Goal: Task Accomplishment & Management: Use online tool/utility

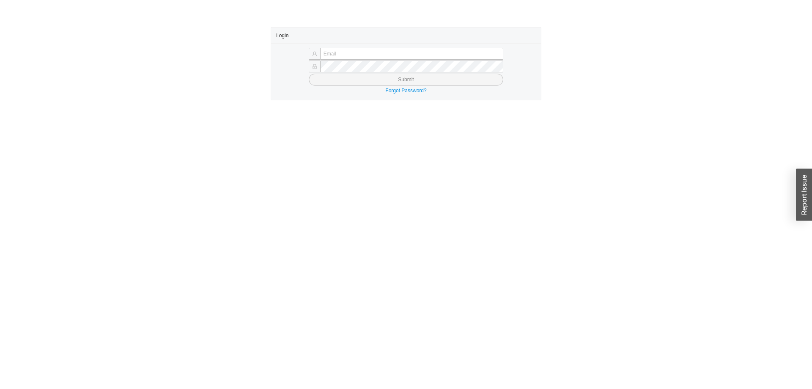
type input "[PERSON_NAME][EMAIL_ADDRESS][DOMAIN_NAME]"
click at [396, 81] on button "Submit" at bounding box center [406, 80] width 195 height 12
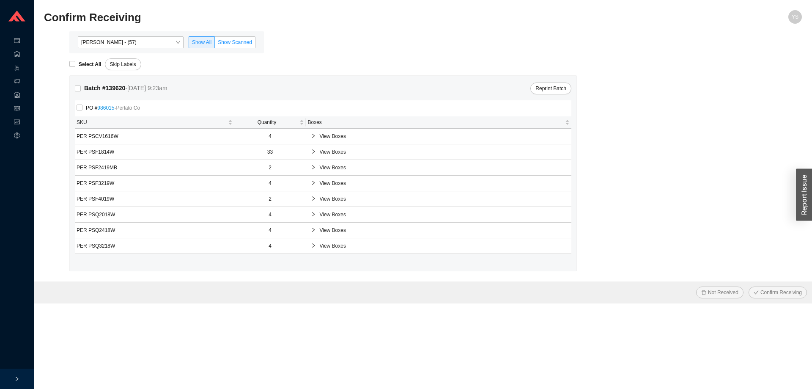
click at [231, 40] on span "Show Scanned" at bounding box center [235, 42] width 34 height 6
click at [215, 44] on input "Show Scanned" at bounding box center [215, 44] width 0 height 0
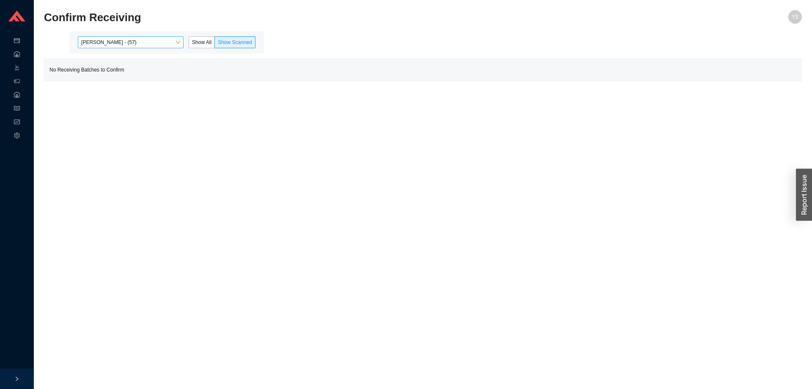
click at [140, 45] on span "[PERSON_NAME] - (57)" at bounding box center [130, 42] width 99 height 11
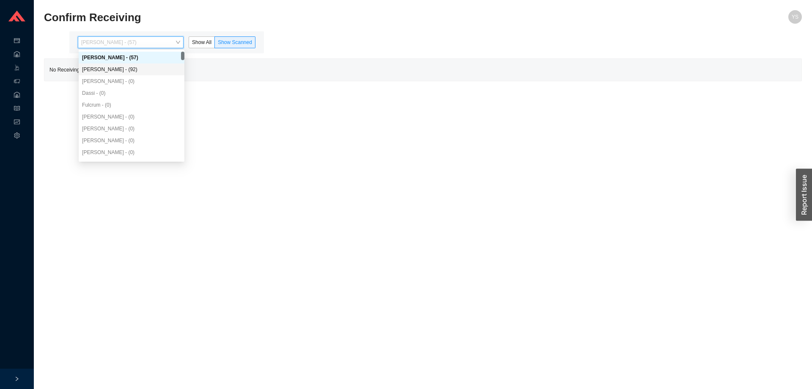
click at [126, 72] on div "Angel Negron - (92)" at bounding box center [131, 70] width 99 height 8
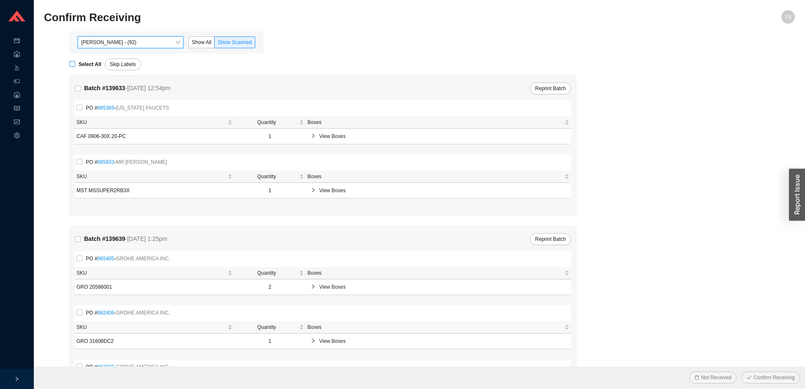
click at [87, 65] on strong "Select All" at bounding box center [90, 64] width 23 height 6
click at [75, 65] on input "Select All" at bounding box center [72, 64] width 6 height 6
checkbox input "true"
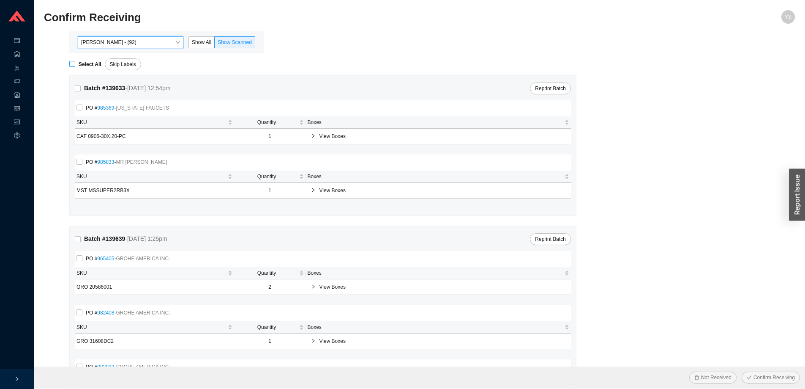
checkbox input "true"
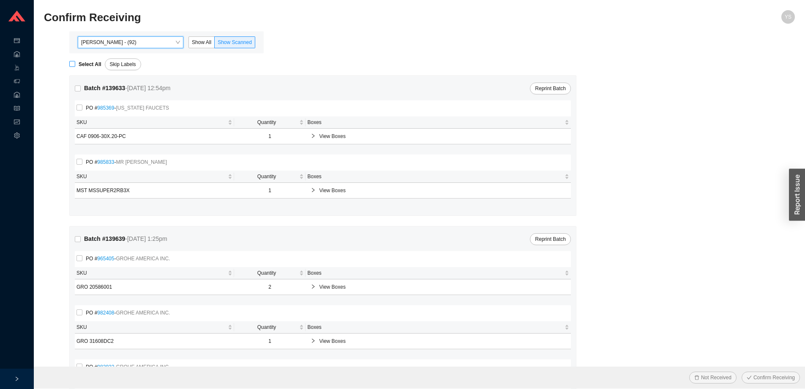
checkbox input "true"
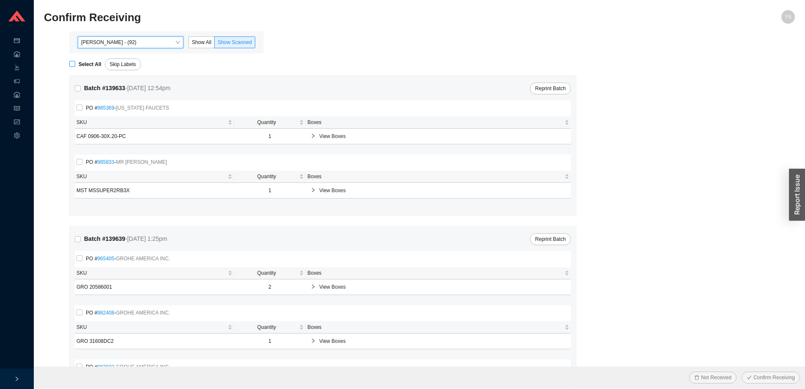
checkbox input "true"
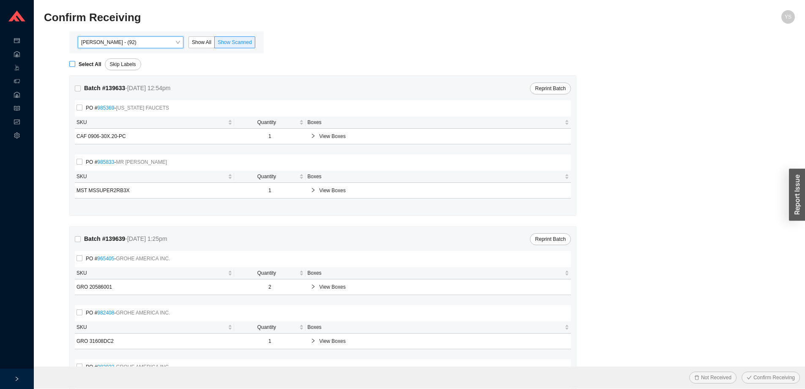
checkbox input "true"
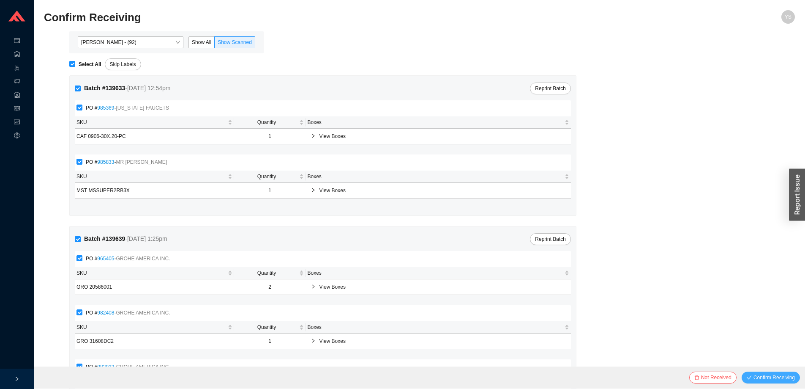
click at [786, 373] on span "Confirm Receiving" at bounding box center [774, 377] width 41 height 8
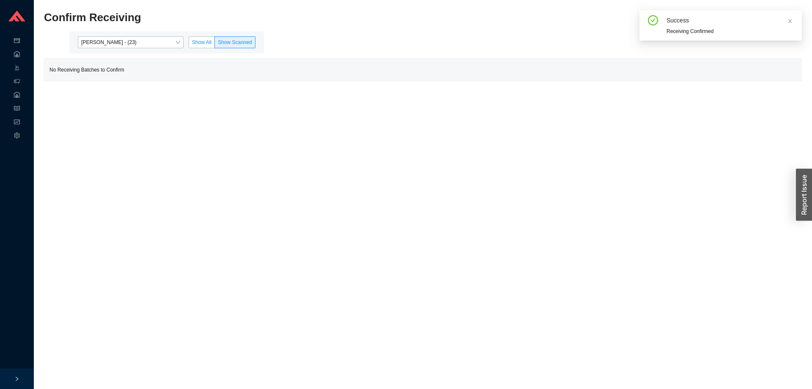
click at [201, 43] on span "Show All" at bounding box center [201, 42] width 19 height 6
click at [189, 44] on input "Show All" at bounding box center [189, 44] width 0 height 0
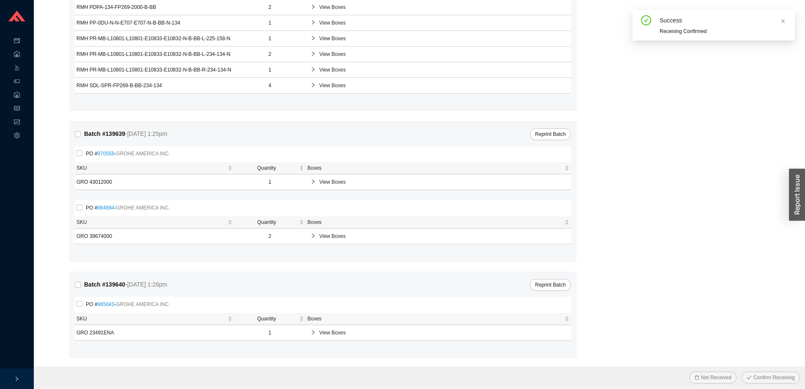
scroll to position [239, 0]
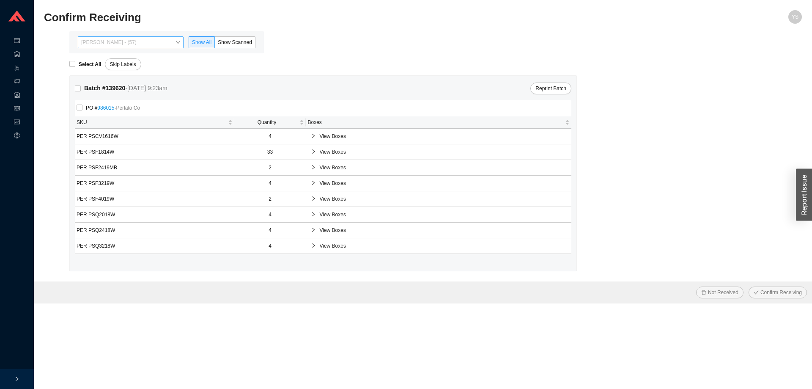
click at [140, 43] on span "[PERSON_NAME] - (57)" at bounding box center [130, 42] width 99 height 11
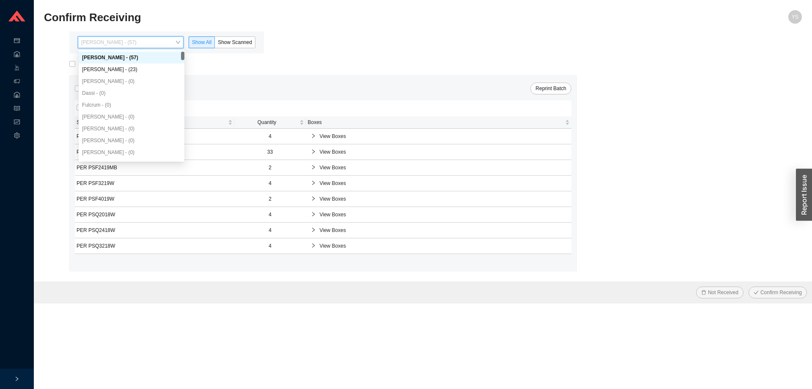
click at [135, 65] on div "Angel Negron - (23)" at bounding box center [132, 69] width 106 height 12
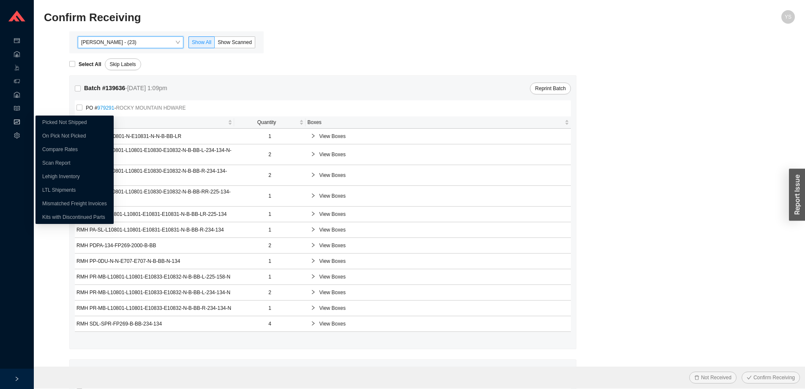
click at [20, 120] on div "Reports" at bounding box center [17, 123] width 34 height 14
click at [56, 135] on link "On Pick Not Picked" at bounding box center [64, 136] width 44 height 6
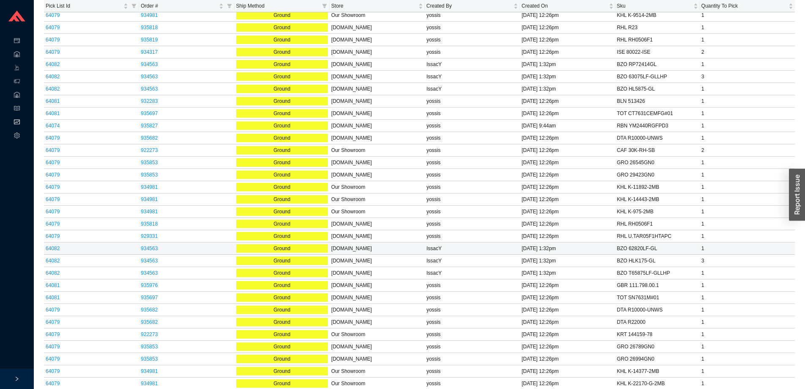
scroll to position [392, 0]
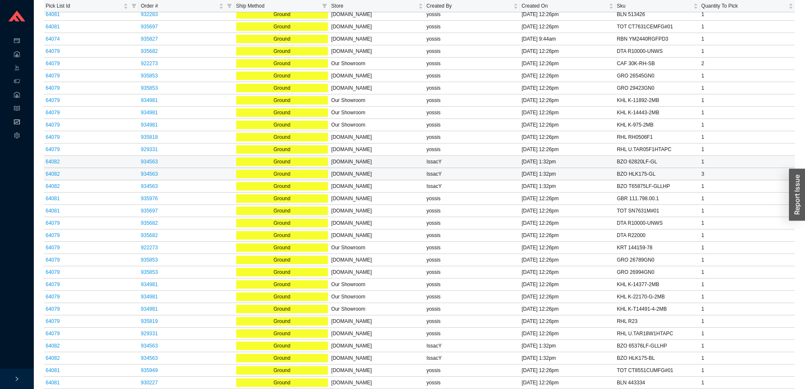
drag, startPoint x: 233, startPoint y: 162, endPoint x: 234, endPoint y: 170, distance: 8.5
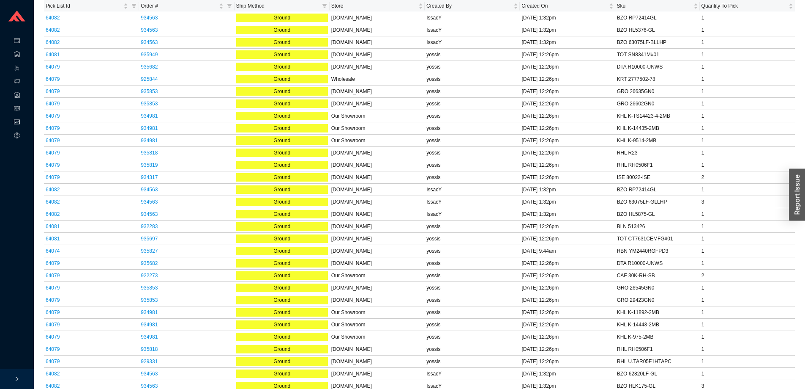
scroll to position [0, 0]
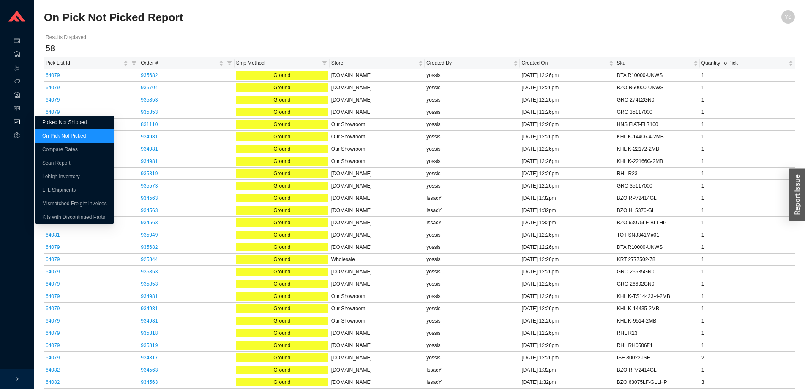
click at [50, 119] on link "Picked Not Shipped" at bounding box center [64, 122] width 44 height 6
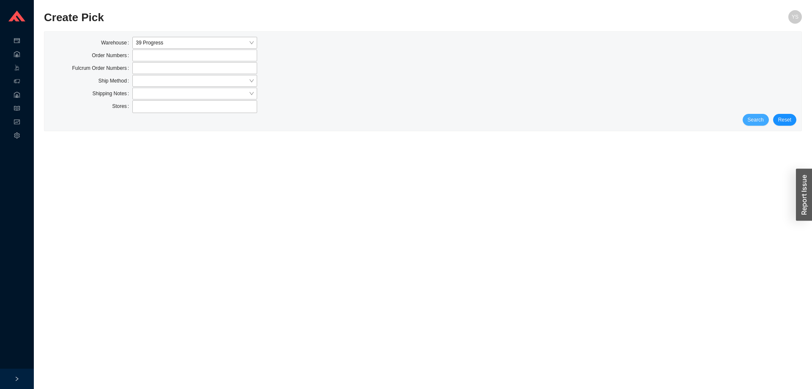
click at [748, 116] on button "Search" at bounding box center [755, 120] width 26 height 12
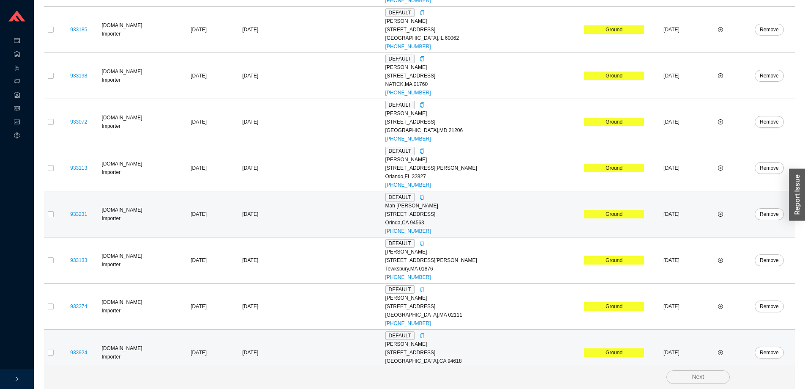
scroll to position [1417, 0]
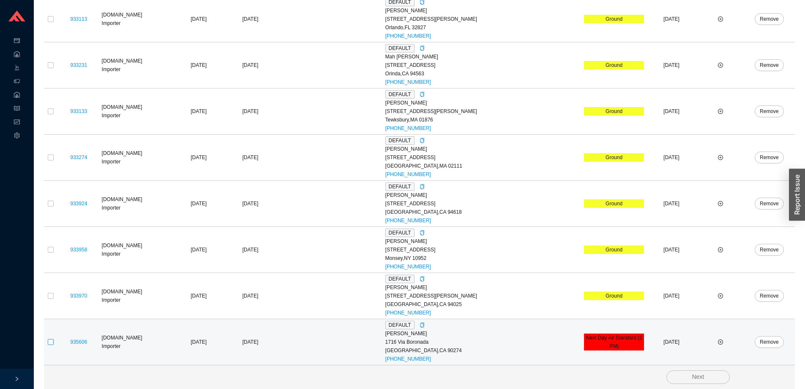
click at [51, 343] on input "checkbox" at bounding box center [51, 342] width 6 height 6
checkbox input "true"
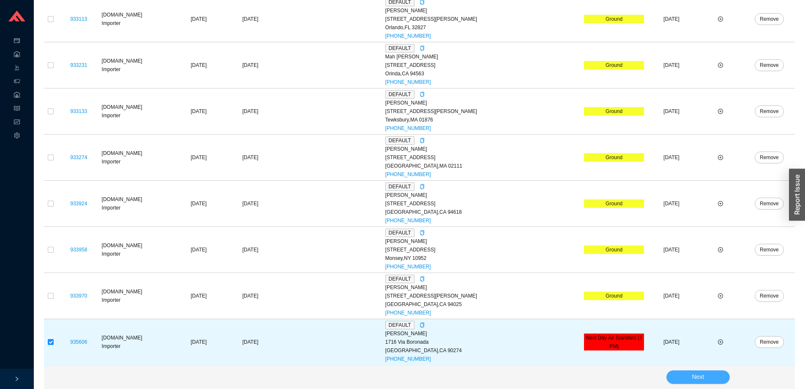
click at [691, 373] on button "Next" at bounding box center [698, 377] width 63 height 14
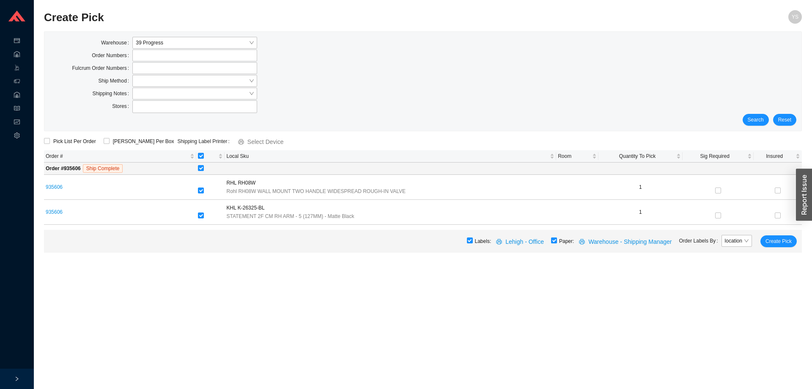
click at [557, 238] on input "checkbox" at bounding box center [554, 240] width 6 height 6
checkbox input "false"
click at [532, 241] on span "Lehigh - Office" at bounding box center [524, 242] width 38 height 10
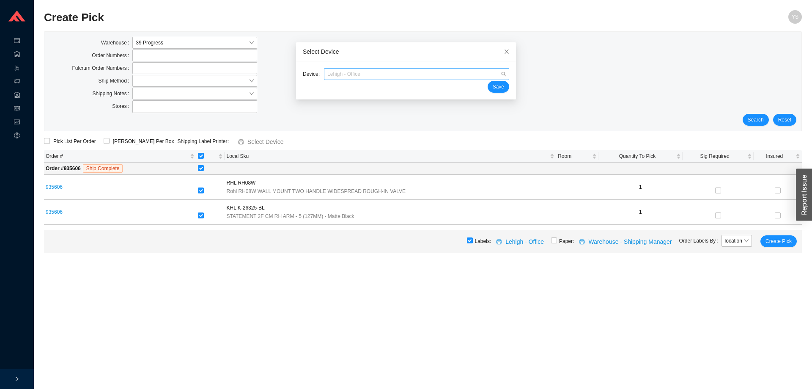
click at [359, 75] on span "Lehigh - Office" at bounding box center [416, 73] width 178 height 11
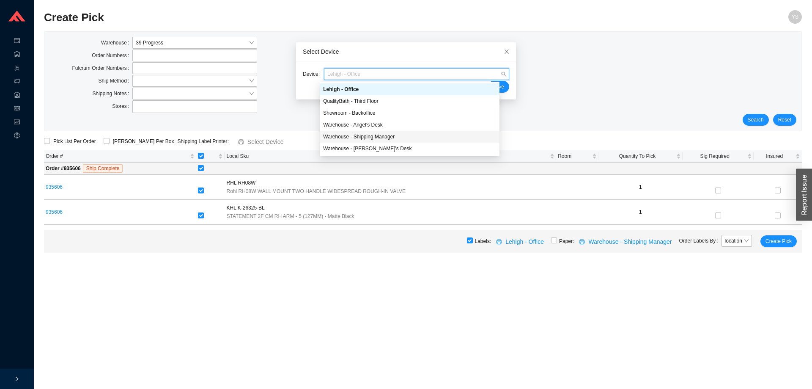
click at [373, 132] on div "Warehouse - Shipping Manager" at bounding box center [410, 137] width 180 height 12
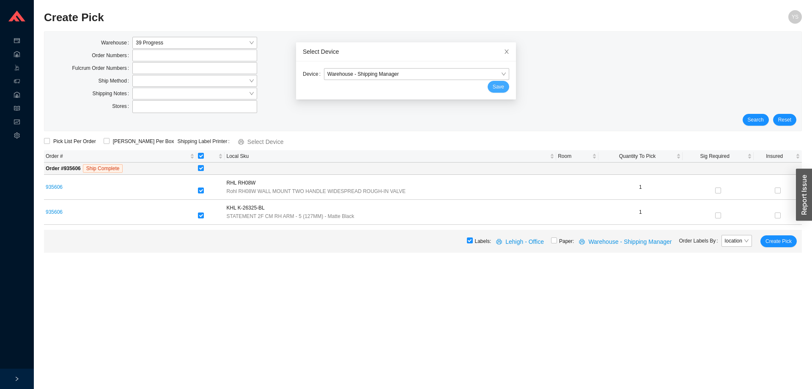
click at [494, 89] on span "Save" at bounding box center [498, 86] width 11 height 8
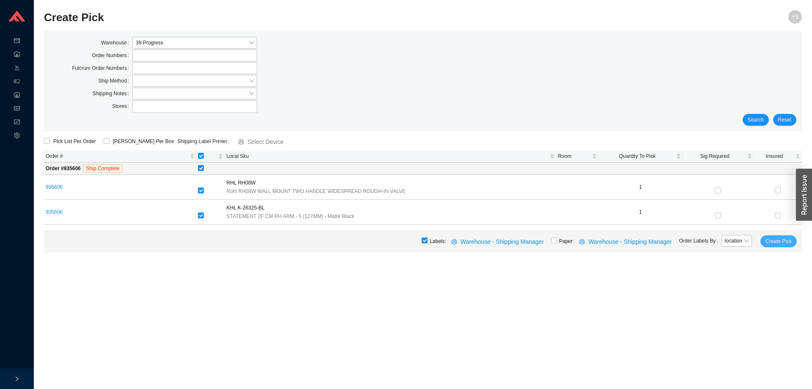
click at [777, 244] on span "Create Pick" at bounding box center [778, 241] width 26 height 8
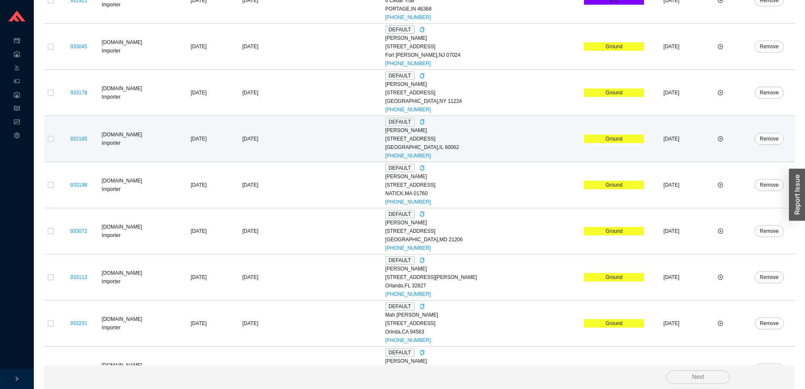
scroll to position [1371, 0]
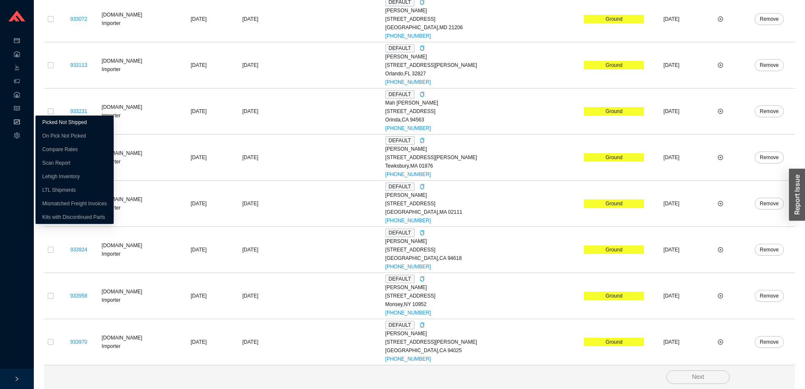
click at [49, 122] on link "Picked Not Shipped" at bounding box center [64, 122] width 44 height 6
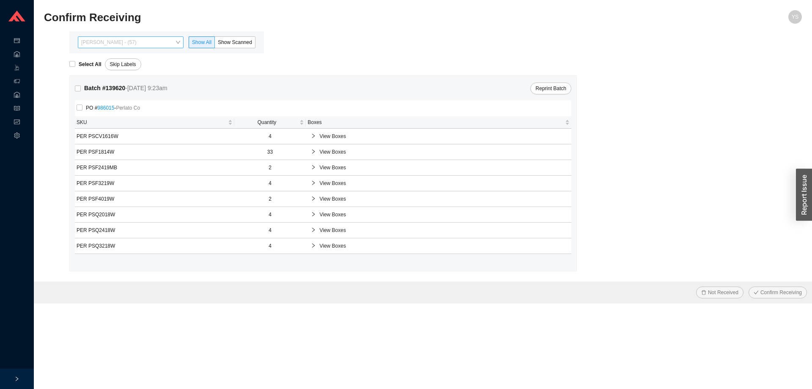
click at [145, 41] on span "Yossi Siff - (57)" at bounding box center [130, 42] width 99 height 11
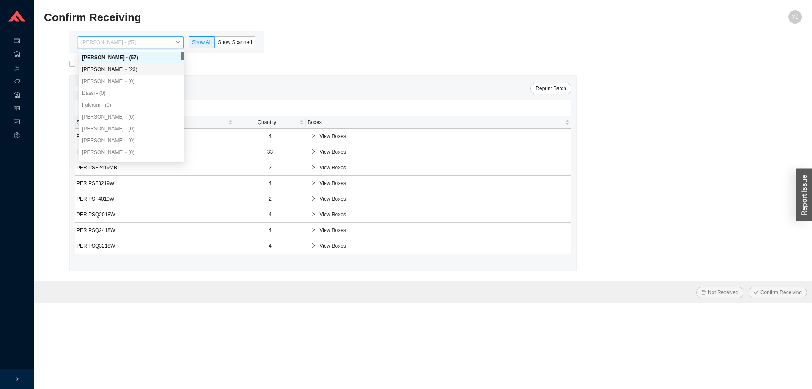
click at [135, 68] on div "Angel Negron - (23)" at bounding box center [131, 70] width 99 height 8
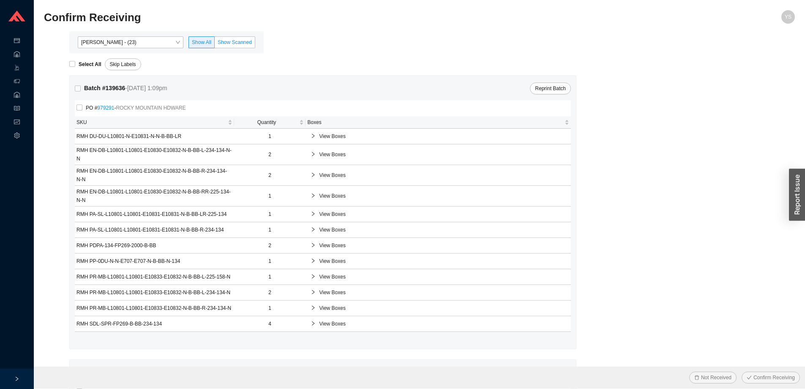
click at [230, 43] on span "Show Scanned" at bounding box center [235, 42] width 34 height 6
click at [215, 44] on input "Show Scanned" at bounding box center [215, 44] width 0 height 0
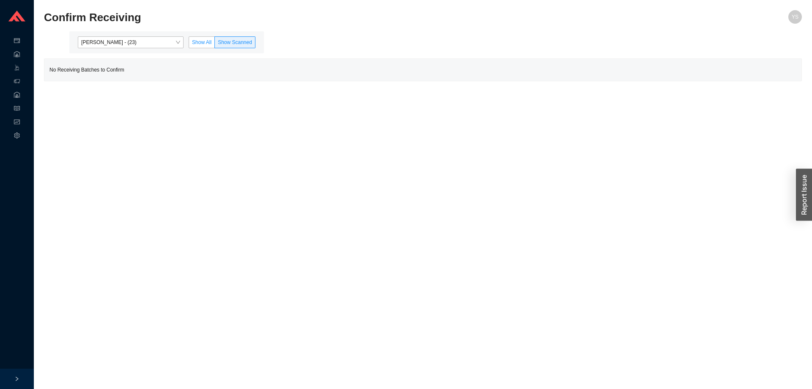
click at [202, 43] on span "Show All" at bounding box center [201, 42] width 19 height 6
click at [189, 44] on input "Show All" at bounding box center [189, 44] width 0 height 0
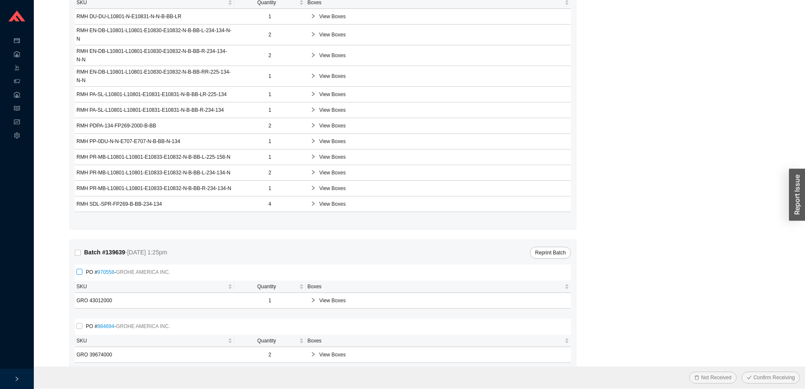
scroll to position [239, 0]
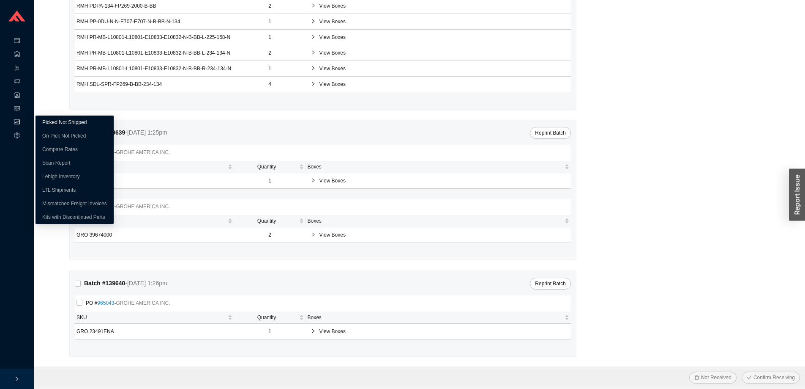
click at [51, 124] on link "Picked Not Shipped" at bounding box center [64, 122] width 44 height 6
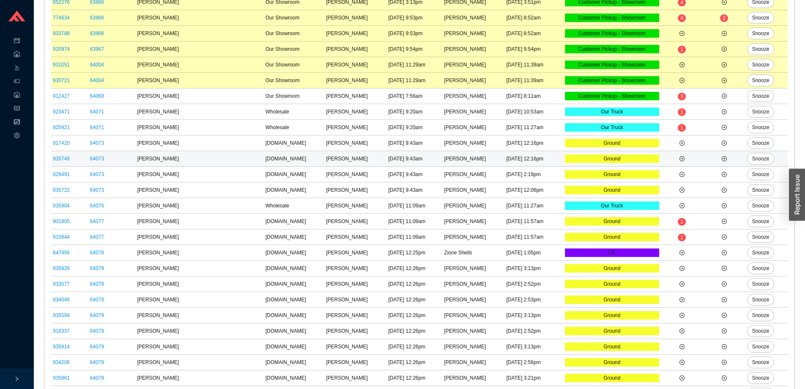
scroll to position [438, 0]
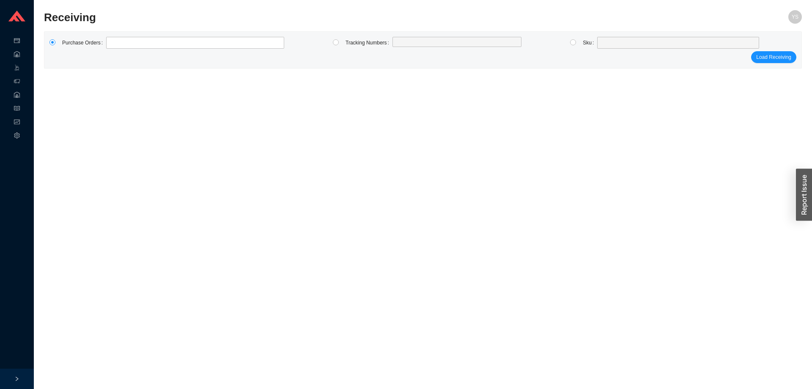
type input "984563"
click button "Load Receiving" at bounding box center [773, 57] width 45 height 12
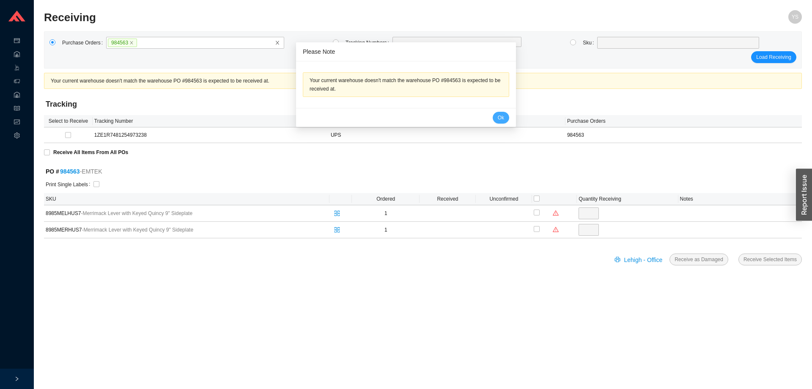
click at [498, 118] on span "Ok" at bounding box center [501, 117] width 6 height 8
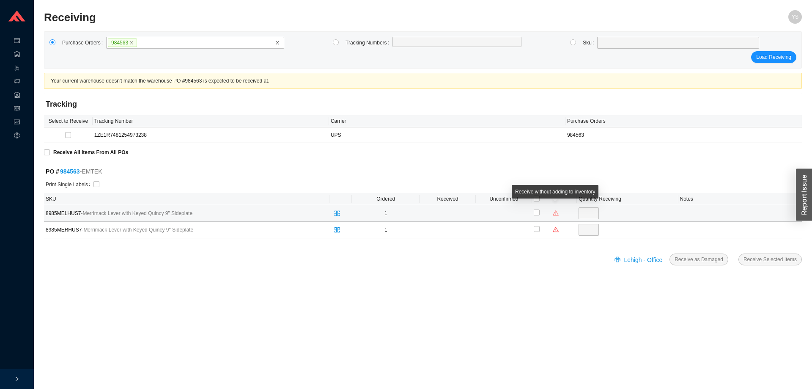
click at [557, 212] on icon "warning" at bounding box center [556, 212] width 6 height 5
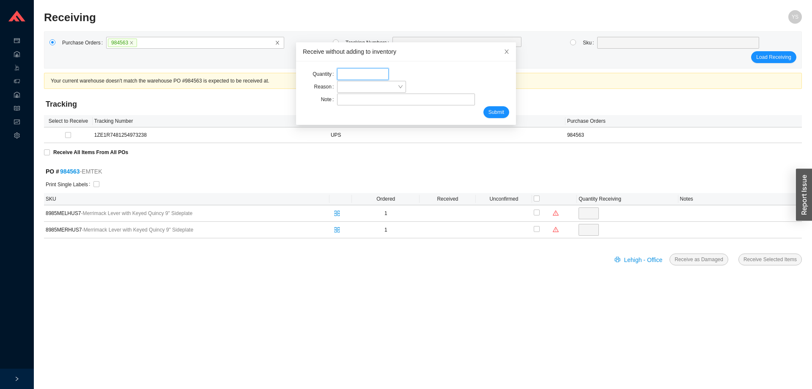
click at [338, 71] on input "tel" at bounding box center [363, 74] width 52 height 12
type input "1"
click at [345, 88] on span at bounding box center [371, 86] width 62 height 11
click at [355, 128] on div "Wrong item received" at bounding box center [366, 126] width 60 height 8
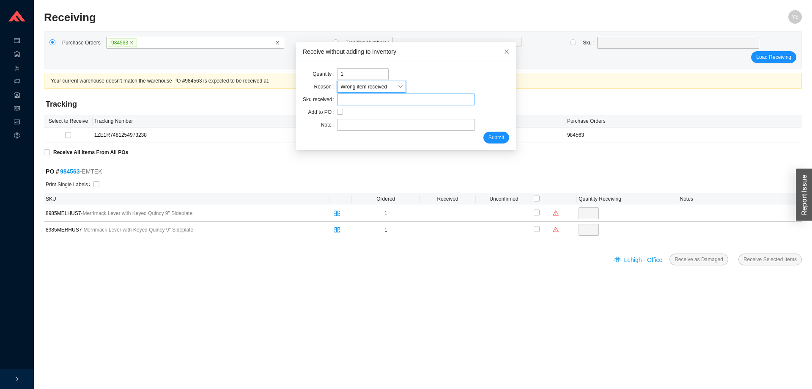
click at [357, 103] on input "search" at bounding box center [405, 99] width 131 height 11
paste input "8854MELHUS7"
type input "8854MELHUS7"
click at [341, 125] on input "text" at bounding box center [405, 125] width 137 height 12
type input "adina"
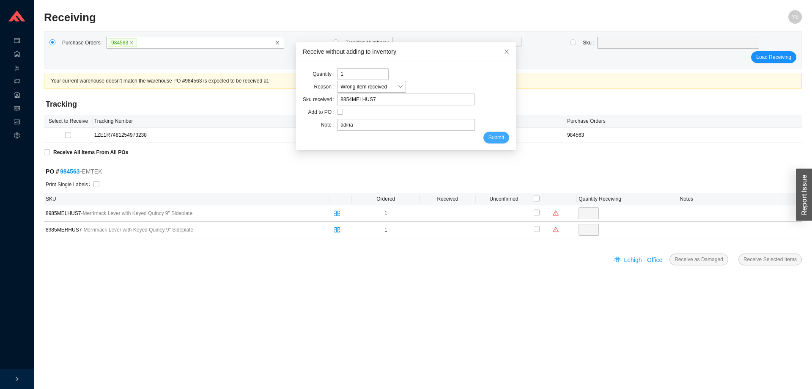
click at [488, 137] on span "Submit" at bounding box center [496, 137] width 16 height 8
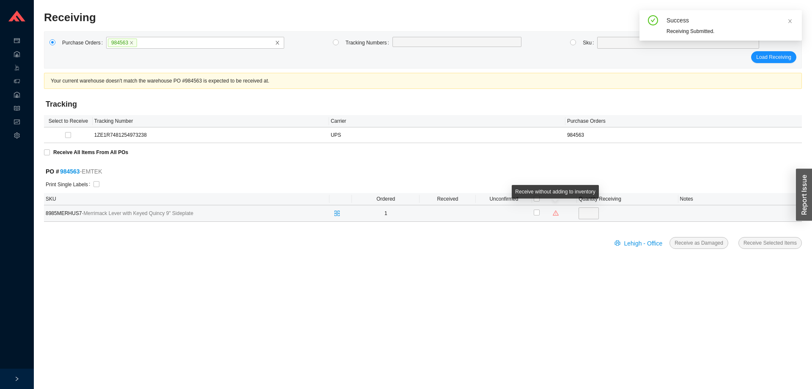
click at [555, 214] on icon "warning" at bounding box center [556, 213] width 6 height 6
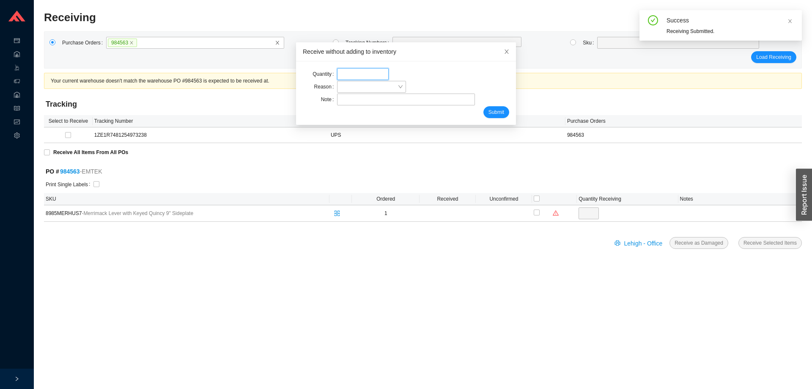
click at [342, 77] on input "tel" at bounding box center [363, 74] width 52 height 12
type input "1"
click at [343, 90] on span at bounding box center [371, 86] width 62 height 11
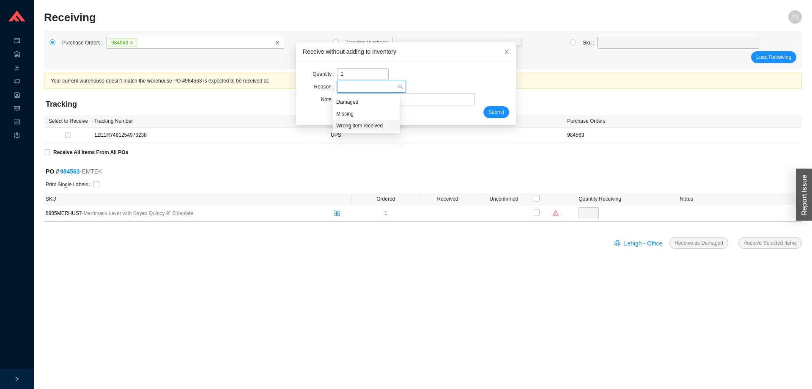
click at [359, 123] on div "Wrong item received" at bounding box center [366, 126] width 60 height 8
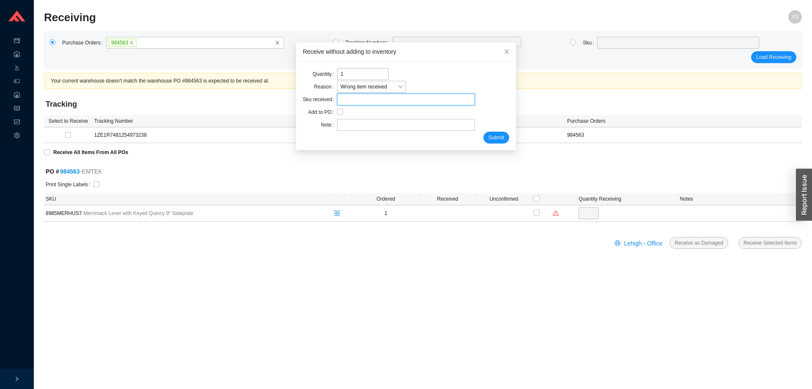
click at [350, 97] on input "search" at bounding box center [405, 99] width 131 height 11
paste input "8854MELHUS7"
click at [355, 100] on input "8854MELHUS7" at bounding box center [405, 99] width 131 height 11
type input "8854MErHUS7"
click at [358, 123] on input "text" at bounding box center [405, 125] width 137 height 12
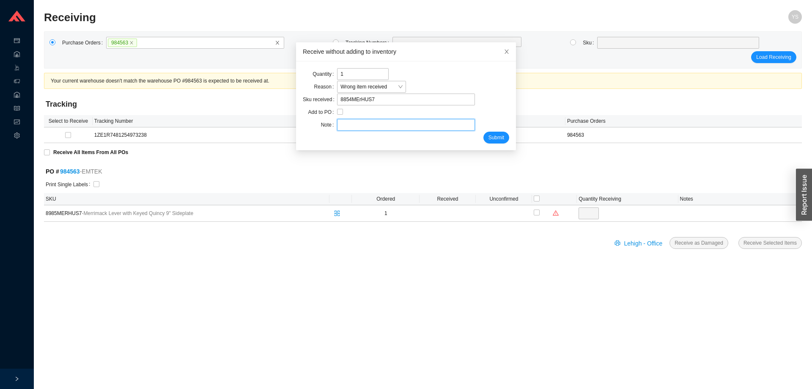
type input "adina"
click at [488, 137] on span "Submit" at bounding box center [496, 137] width 16 height 8
checkbox input "true"
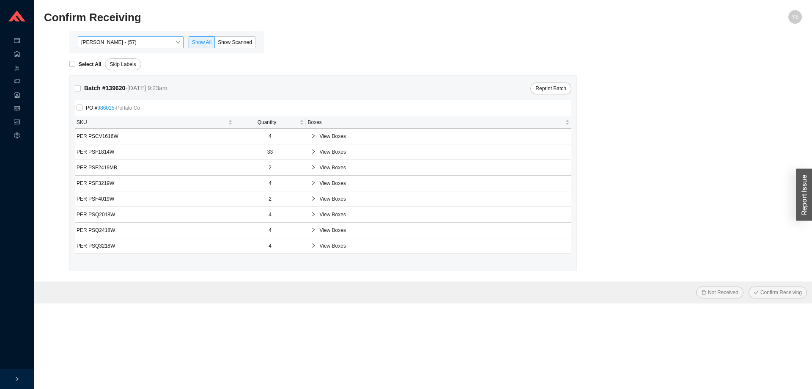
click at [148, 38] on span "[PERSON_NAME] - (57)" at bounding box center [130, 42] width 99 height 11
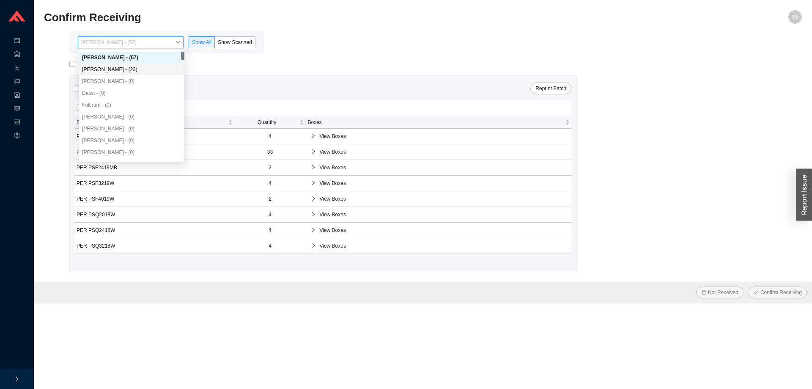
click at [141, 66] on div "[PERSON_NAME] - (23)" at bounding box center [131, 70] width 99 height 8
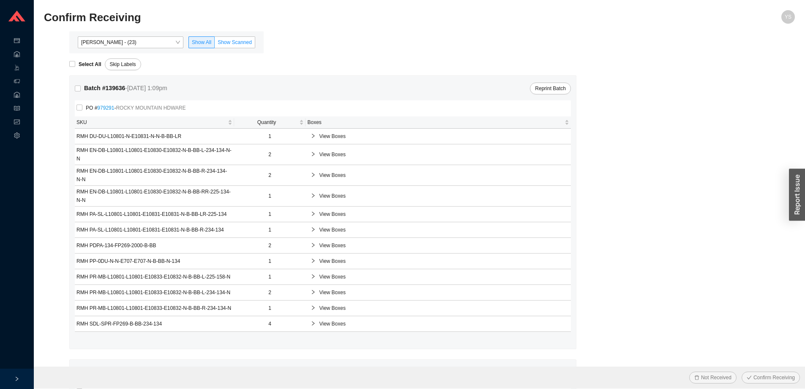
click at [234, 37] on label "Show Scanned" at bounding box center [235, 42] width 41 height 12
click at [215, 44] on input "Show Scanned" at bounding box center [215, 44] width 0 height 0
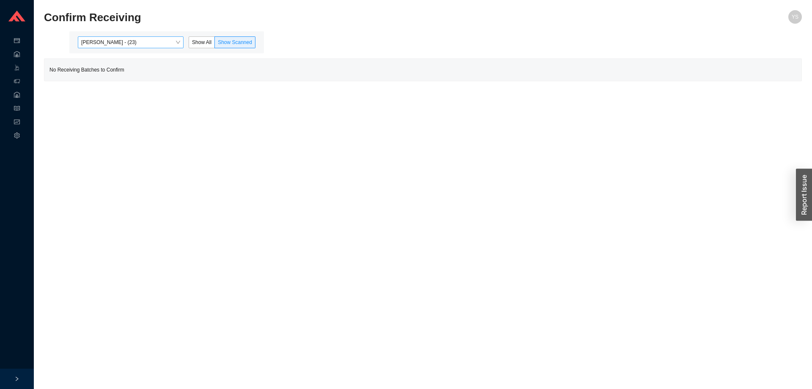
click at [110, 41] on span "[PERSON_NAME] - (23)" at bounding box center [130, 42] width 99 height 11
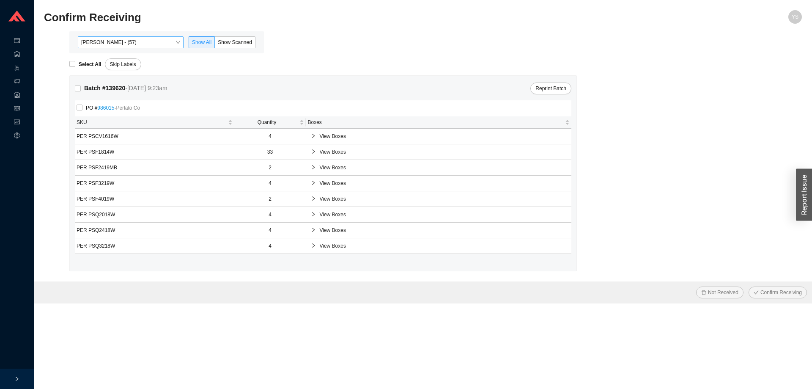
click at [122, 41] on span "[PERSON_NAME] - (57)" at bounding box center [130, 42] width 99 height 11
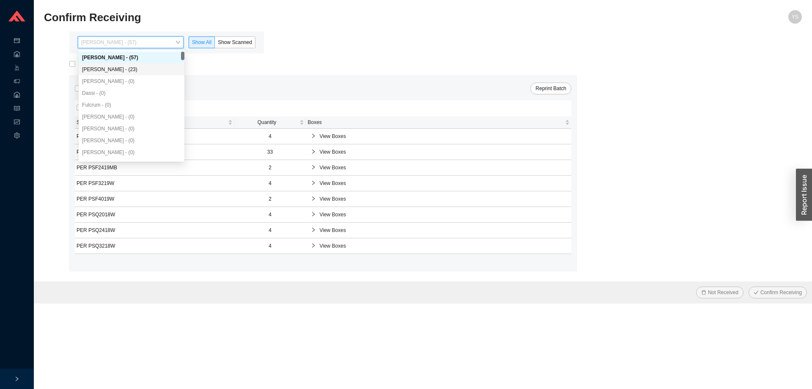
click at [213, 63] on div "Select All Skip Labels" at bounding box center [435, 61] width 732 height 17
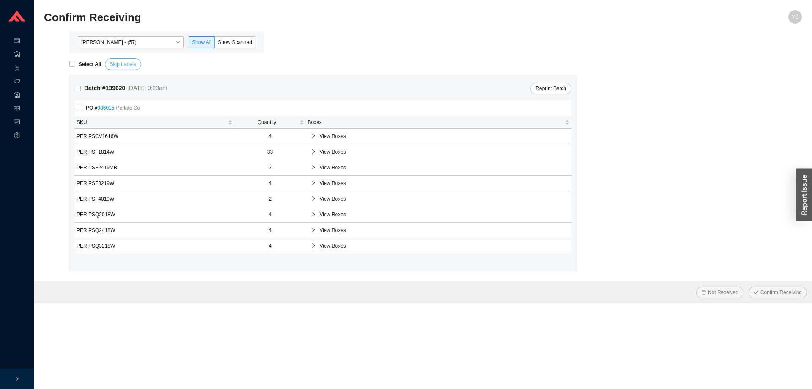
click at [123, 68] on span "Skip Labels" at bounding box center [123, 64] width 26 height 8
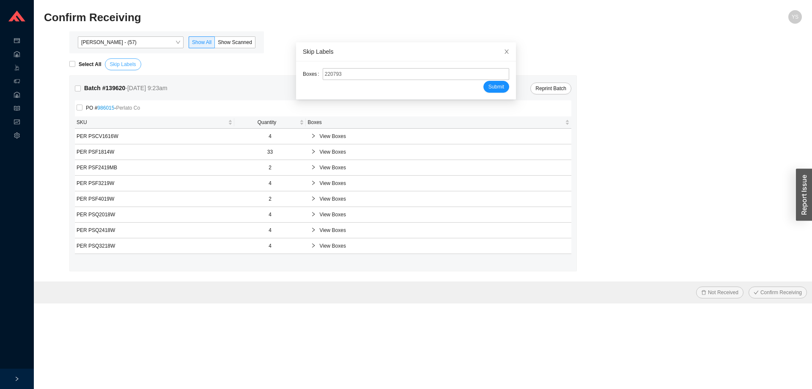
type input "2207932"
click at [483, 81] on button "Submit" at bounding box center [496, 87] width 26 height 12
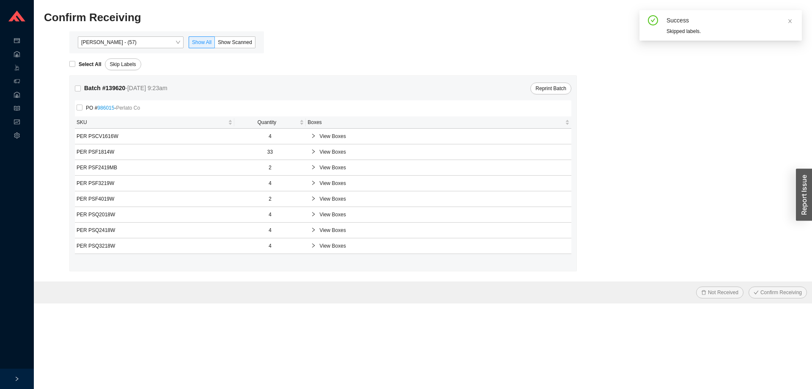
click at [227, 36] on div "Yossi Siff - (57) Show All Show Scanned" at bounding box center [166, 42] width 195 height 22
click at [145, 44] on span "Yossi Siff - (57)" at bounding box center [130, 42] width 99 height 11
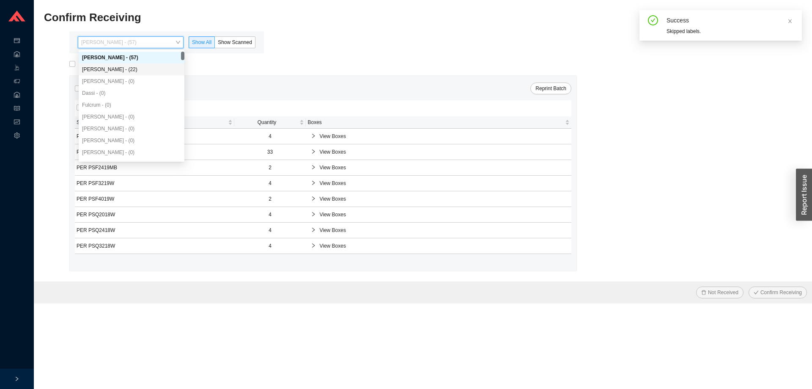
click at [136, 68] on div "Angel Negron - (22)" at bounding box center [131, 70] width 99 height 8
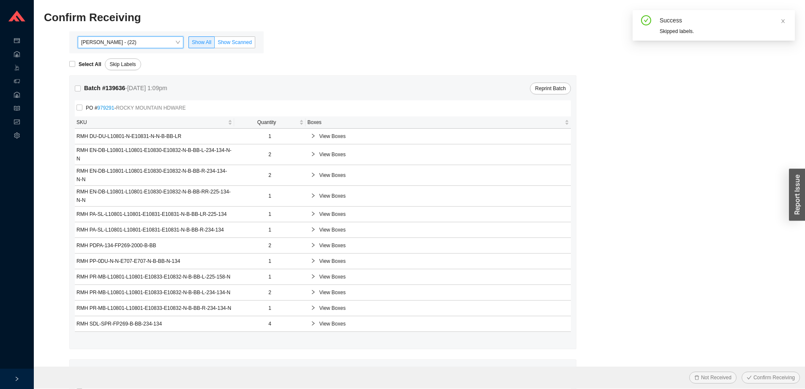
click at [237, 44] on span "Show Scanned" at bounding box center [235, 42] width 34 height 6
click at [215, 44] on input "Show Scanned" at bounding box center [215, 44] width 0 height 0
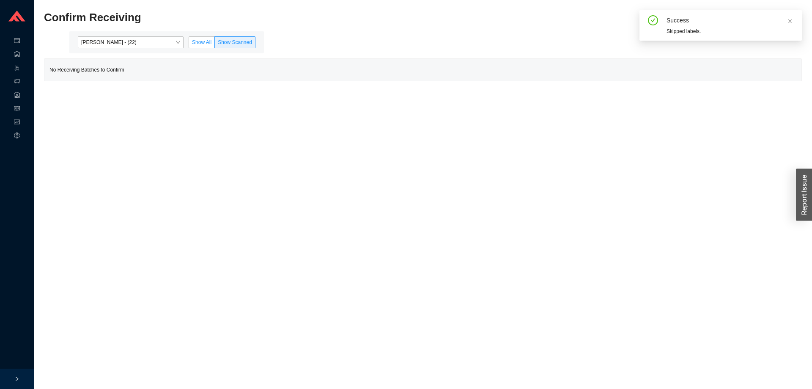
click at [202, 43] on span "Show All" at bounding box center [201, 42] width 19 height 6
click at [189, 44] on input "Show All" at bounding box center [189, 44] width 0 height 0
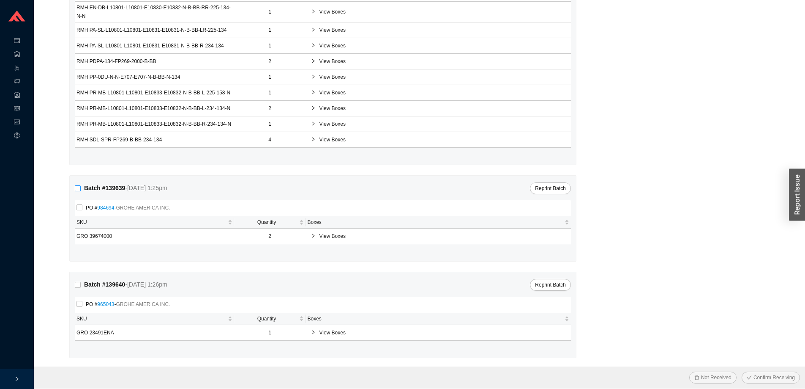
scroll to position [185, 0]
click at [335, 236] on span "View Boxes" at bounding box center [442, 234] width 247 height 8
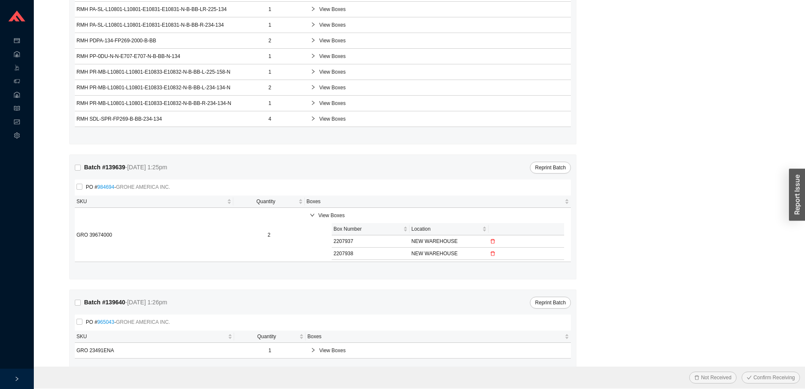
scroll to position [224, 0]
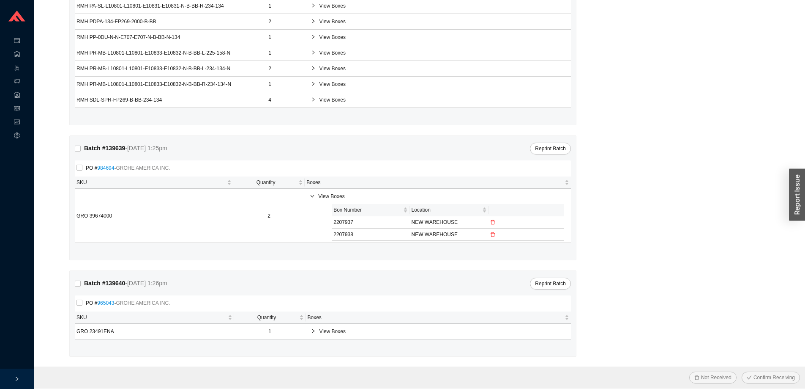
click at [327, 332] on span "View Boxes" at bounding box center [442, 331] width 247 height 8
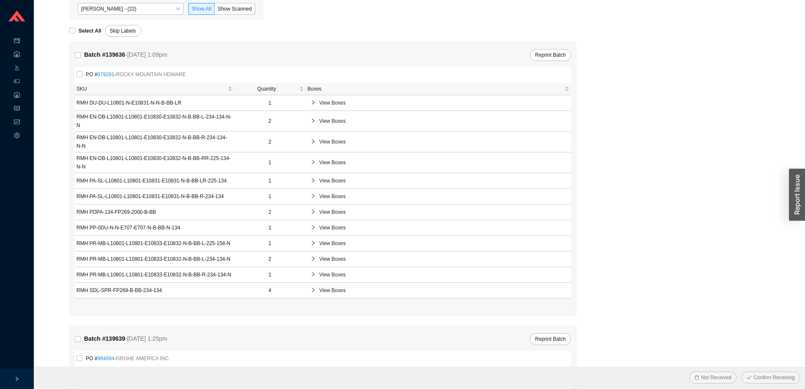
scroll to position [0, 0]
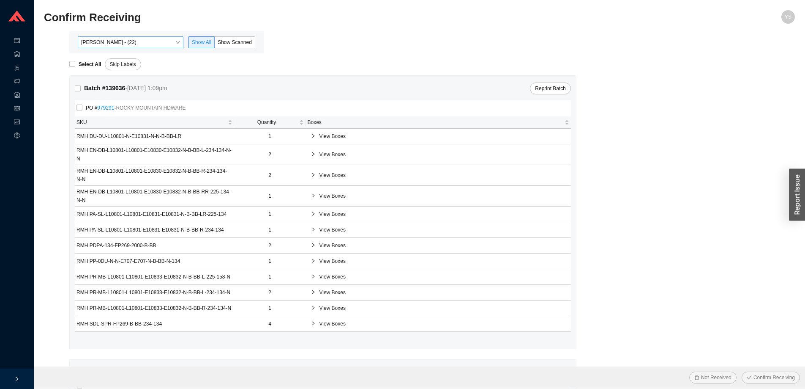
click at [126, 39] on span "Angel Negron - (22)" at bounding box center [130, 42] width 99 height 11
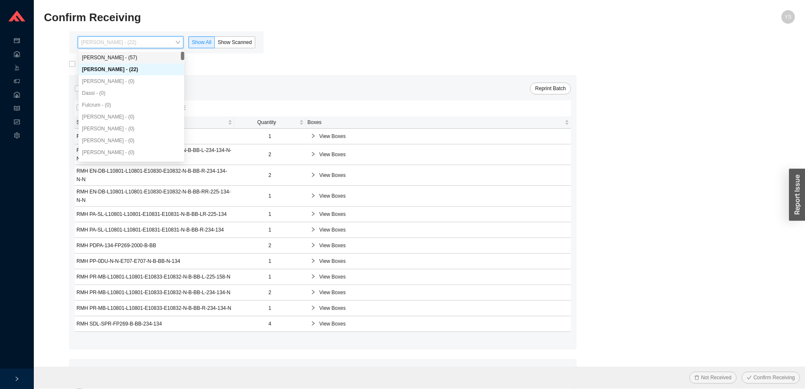
click at [129, 54] on div "[PERSON_NAME] - (57)" at bounding box center [131, 58] width 99 height 8
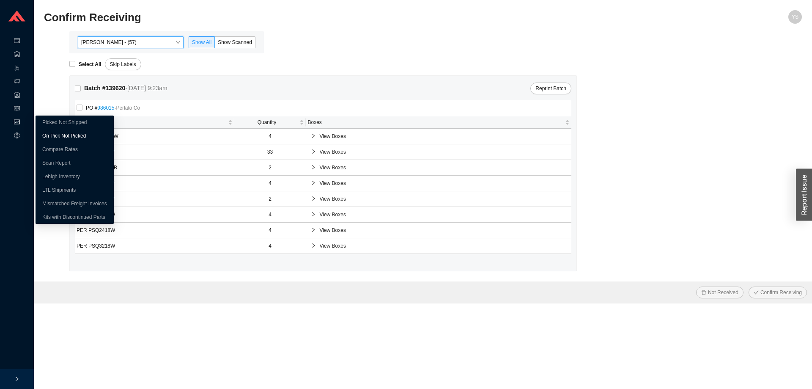
click at [52, 133] on link "On Pick Not Picked" at bounding box center [64, 136] width 44 height 6
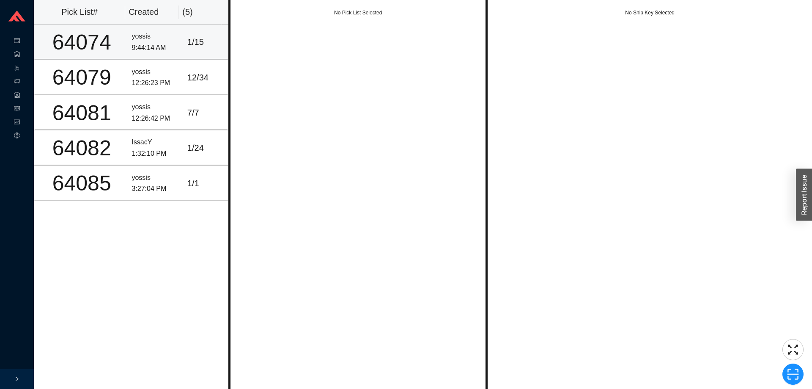
click at [195, 45] on div "1 / 15" at bounding box center [205, 42] width 36 height 14
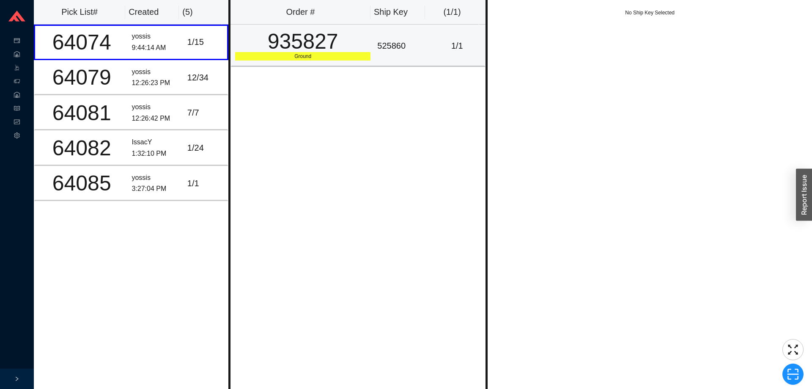
click at [275, 41] on div "935827" at bounding box center [302, 41] width 135 height 21
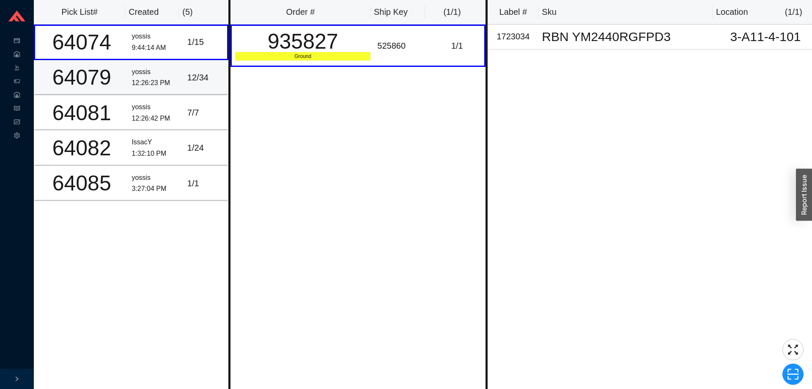
click at [162, 77] on div "yossis" at bounding box center [156, 71] width 49 height 11
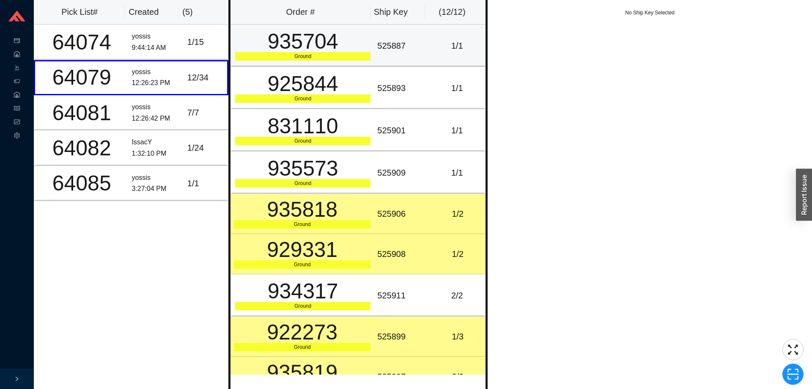
click at [305, 60] on div "Ground" at bounding box center [302, 56] width 135 height 8
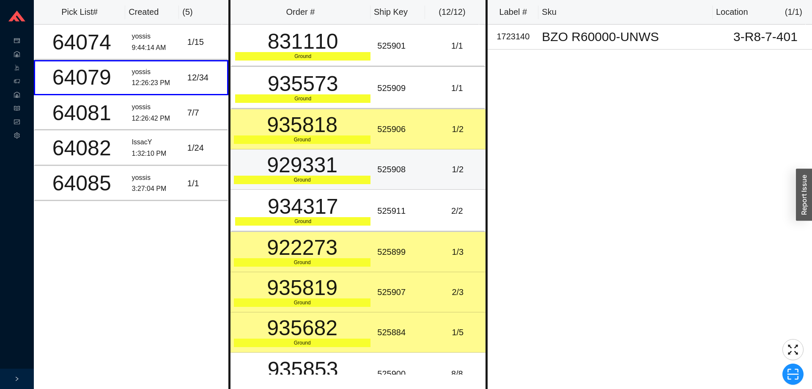
scroll to position [147, 0]
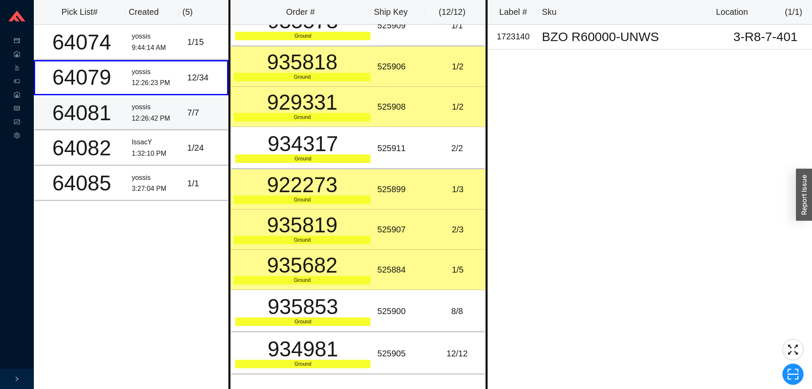
click at [172, 115] on div "12:26:42 PM" at bounding box center [156, 118] width 49 height 11
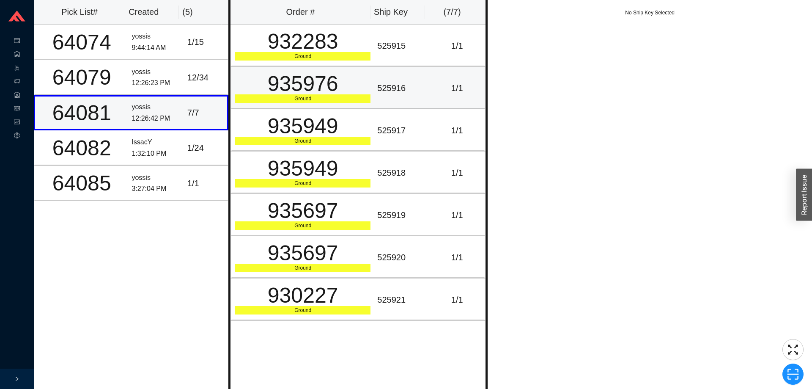
scroll to position [0, 0]
click at [339, 38] on div "932283" at bounding box center [302, 41] width 135 height 21
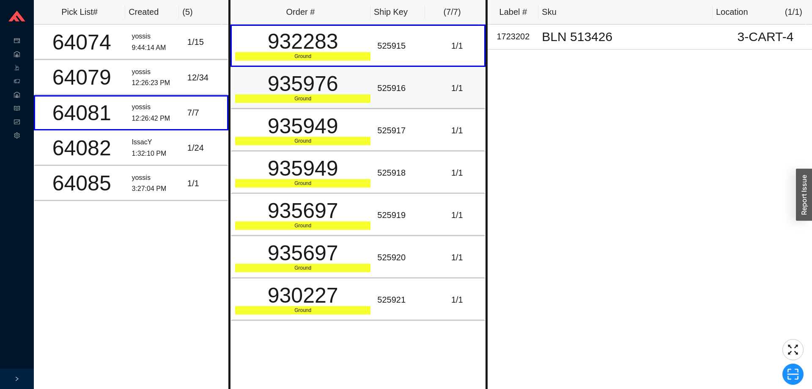
drag, startPoint x: 347, startPoint y: 74, endPoint x: 348, endPoint y: 105, distance: 30.9
click at [348, 76] on div "935976" at bounding box center [302, 83] width 135 height 21
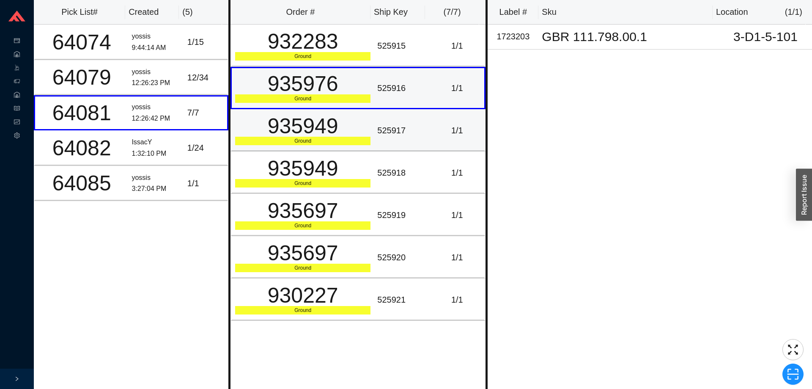
drag, startPoint x: 348, startPoint y: 106, endPoint x: 345, endPoint y: 121, distance: 15.5
click at [348, 112] on tbody "932283 Ground 525915 1 / 1 935976 Ground 525916 1 / 1 935949 Ground 525917 1 / …" at bounding box center [357, 173] width 255 height 296
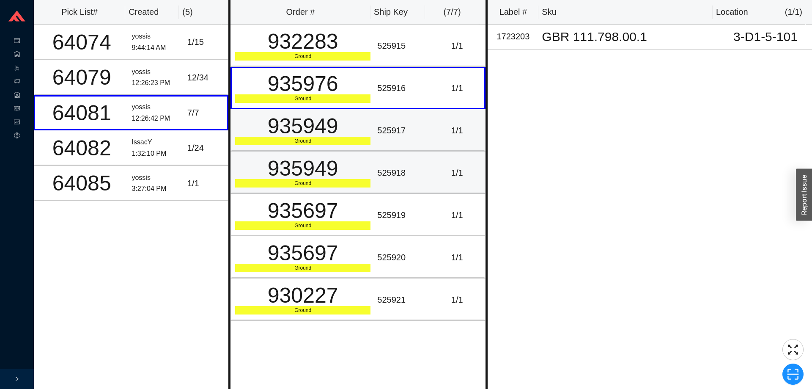
drag, startPoint x: 339, startPoint y: 148, endPoint x: 237, endPoint y: 164, distance: 102.9
click at [331, 153] on tbody "932283 Ground 525915 1 / 1 935976 Ground 525916 1 / 1 935949 Ground 525917 1 / …" at bounding box center [357, 173] width 255 height 296
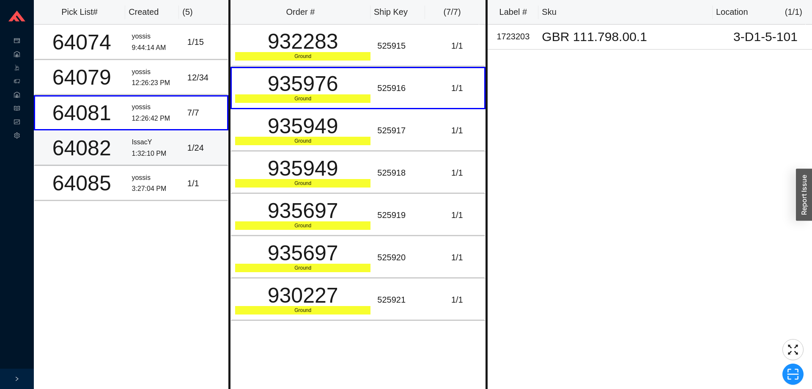
click at [184, 142] on td "1 / 24" at bounding box center [206, 147] width 44 height 35
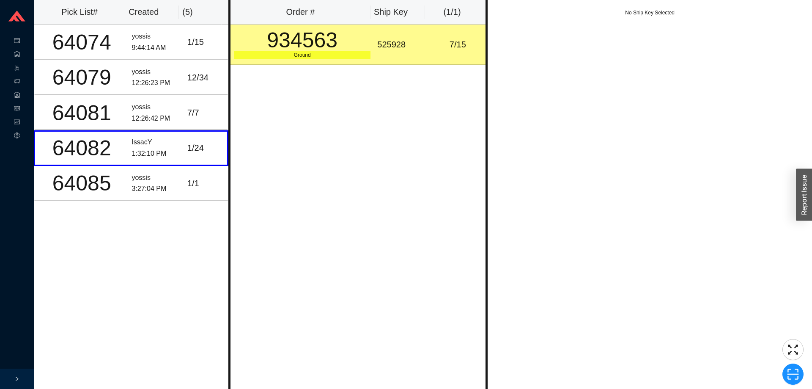
click at [303, 72] on div "Order # Ship Key ( 1 / 1 ) 934563 Ground 525928 7 / 15" at bounding box center [357, 194] width 259 height 389
click at [132, 188] on div "3:27:04 PM" at bounding box center [156, 188] width 49 height 11
